Goal: Task Accomplishment & Management: Manage account settings

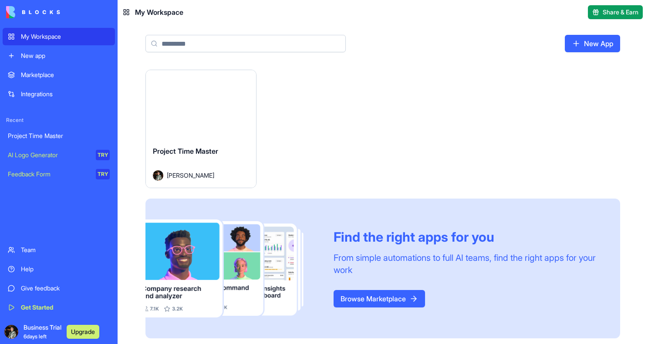
click at [210, 164] on div "Project Time Master" at bounding box center [201, 158] width 96 height 24
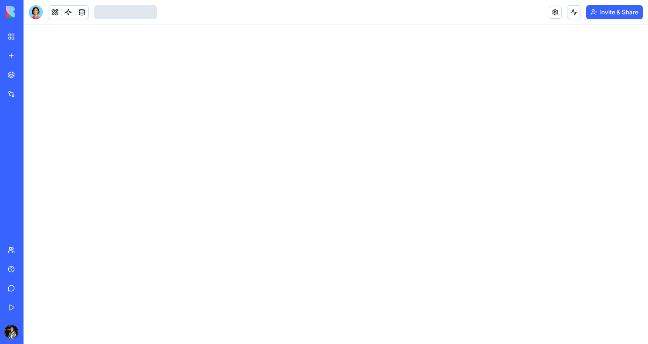
click at [210, 164] on div at bounding box center [336, 184] width 624 height 320
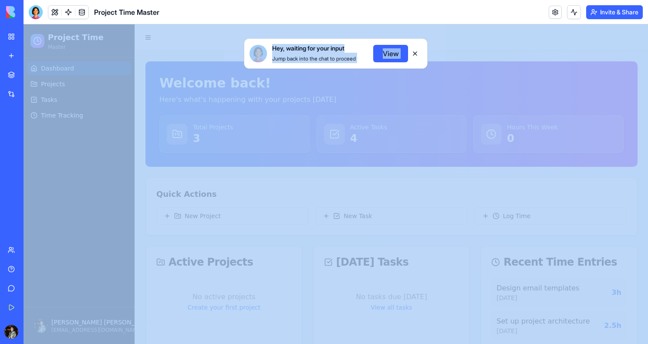
click at [415, 51] on button at bounding box center [415, 54] width 14 height 14
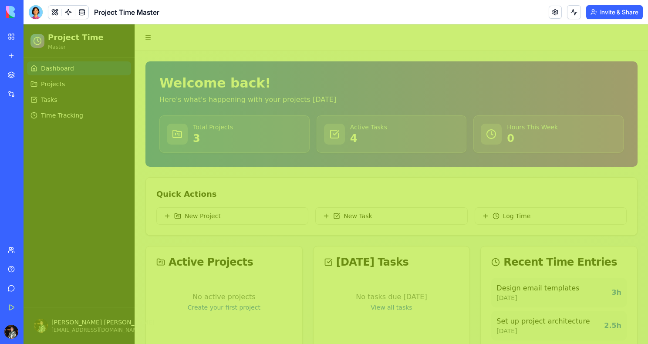
click at [435, 80] on h1 "Welcome back!" at bounding box center [391, 83] width 464 height 16
click at [80, 71] on link "Dashboard" at bounding box center [79, 68] width 104 height 14
click at [589, 82] on h1 "Welcome back!" at bounding box center [391, 83] width 464 height 16
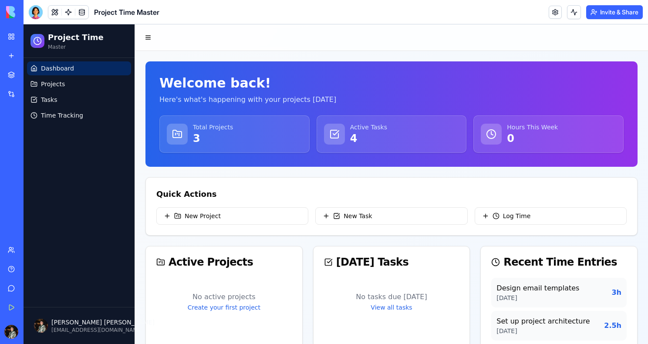
click at [125, 10] on span "Project Time Master" at bounding box center [126, 12] width 65 height 10
click at [32, 134] on div "Project Time Master" at bounding box center [20, 136] width 24 height 9
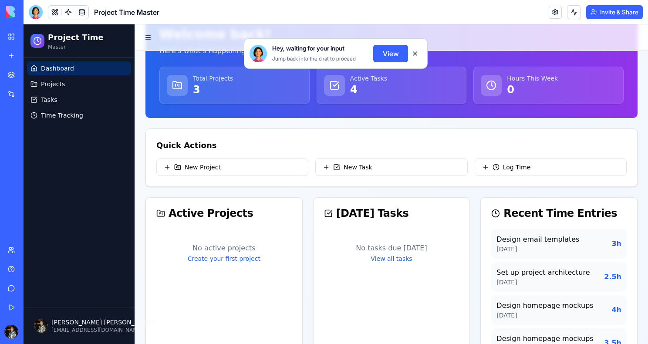
scroll to position [64, 0]
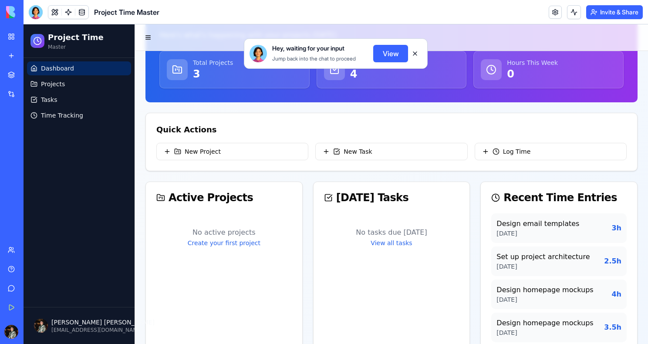
click at [414, 57] on button at bounding box center [415, 54] width 14 height 14
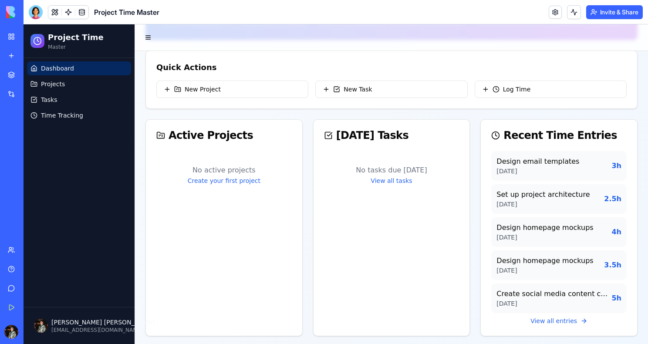
scroll to position [0, 0]
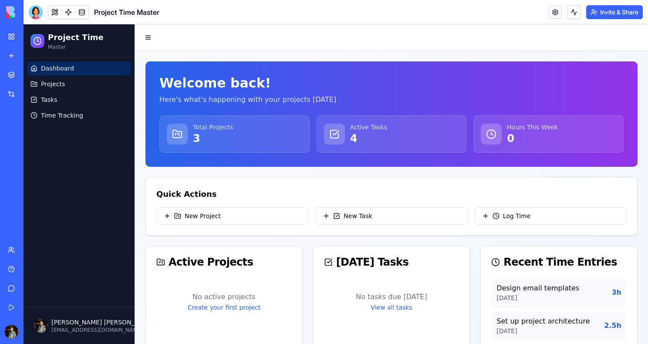
click at [185, 129] on div at bounding box center [177, 134] width 21 height 21
click at [173, 136] on icon at bounding box center [177, 134] width 10 height 10
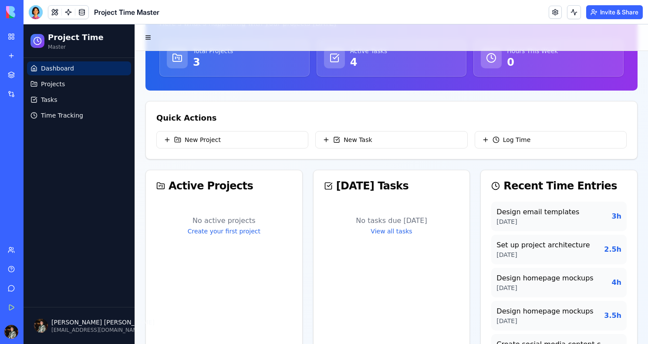
scroll to position [78, 0]
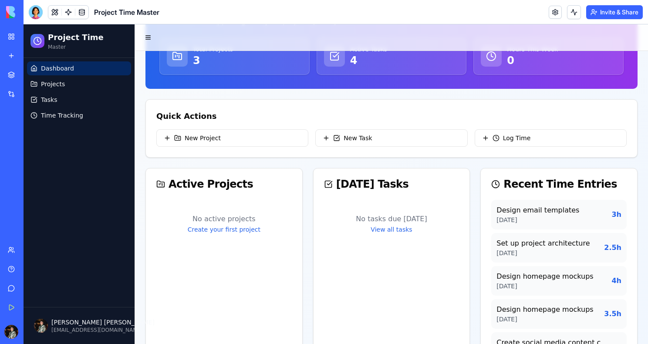
click at [230, 70] on div "Total Projects 3" at bounding box center [234, 56] width 149 height 37
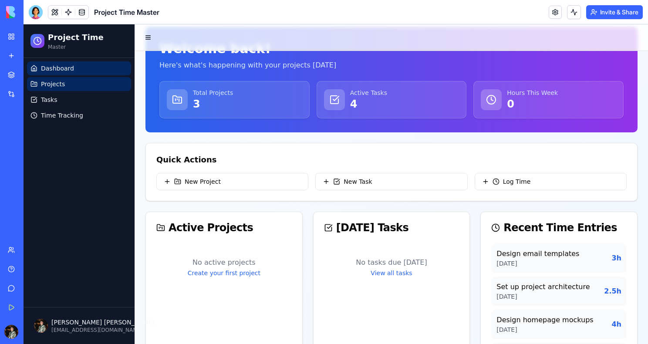
click at [95, 88] on link "Projects" at bounding box center [79, 84] width 104 height 14
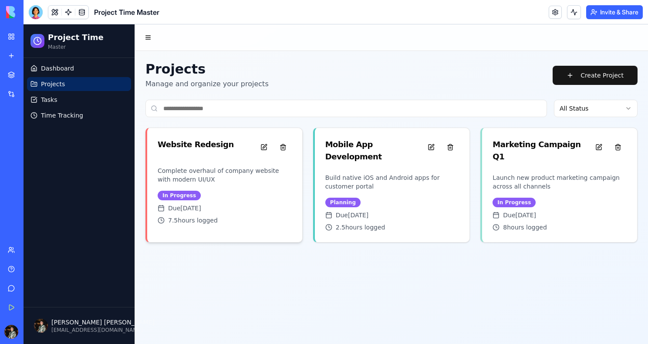
click at [182, 162] on div "Website Redesign" at bounding box center [224, 147] width 155 height 38
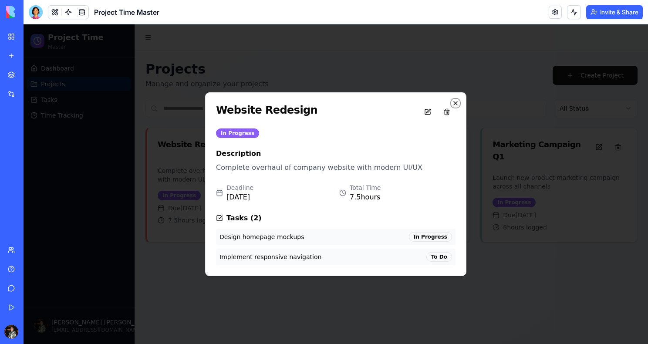
click at [456, 101] on icon "button" at bounding box center [455, 103] width 7 height 7
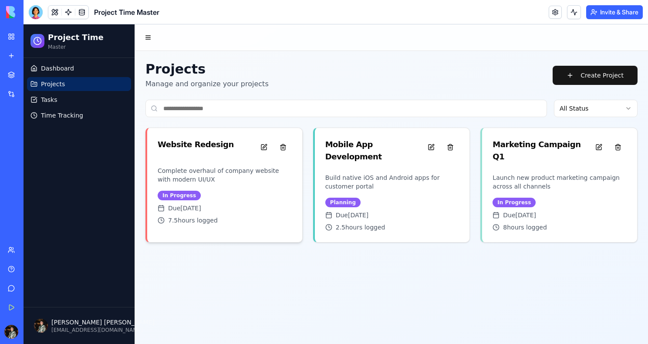
click at [199, 145] on div "Website Redesign" at bounding box center [196, 144] width 76 height 12
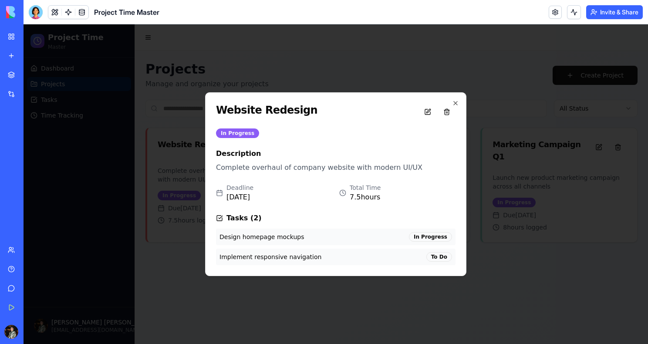
click at [345, 239] on div "Design homepage mockups In Progress" at bounding box center [335, 237] width 239 height 17
click at [438, 236] on div "In Progress" at bounding box center [430, 237] width 43 height 10
click at [453, 101] on icon "button" at bounding box center [455, 103] width 7 height 7
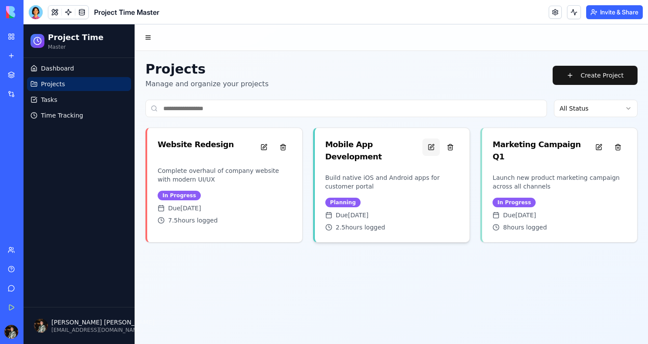
click at [428, 147] on button at bounding box center [430, 146] width 17 height 17
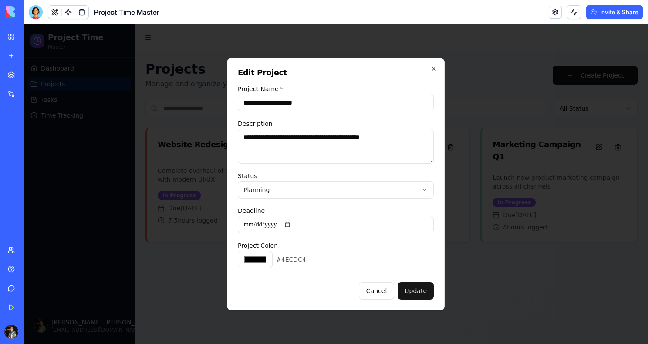
click at [430, 67] on div "**********" at bounding box center [336, 184] width 218 height 253
click at [434, 67] on icon "button" at bounding box center [433, 68] width 7 height 7
type input "*******"
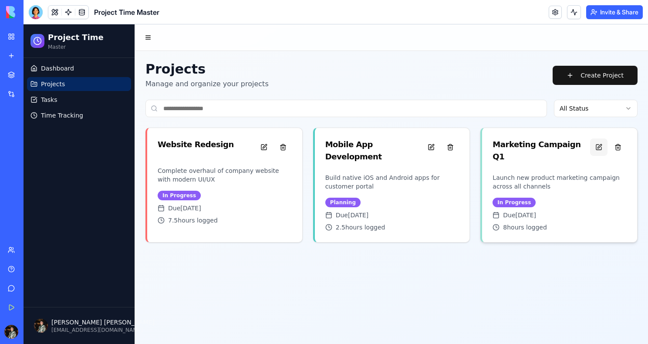
click at [599, 145] on button at bounding box center [598, 146] width 17 height 17
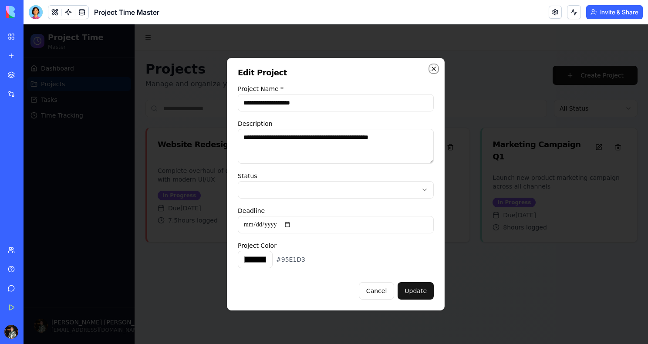
click at [436, 68] on icon "button" at bounding box center [433, 68] width 7 height 7
type input "*******"
